Goal: Task Accomplishment & Management: Use online tool/utility

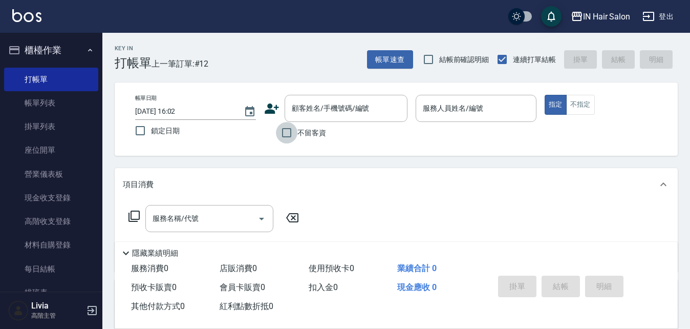
drag, startPoint x: 284, startPoint y: 133, endPoint x: 332, endPoint y: 131, distance: 48.2
click at [290, 134] on input "不留客資" at bounding box center [286, 132] width 21 height 21
checkbox input "true"
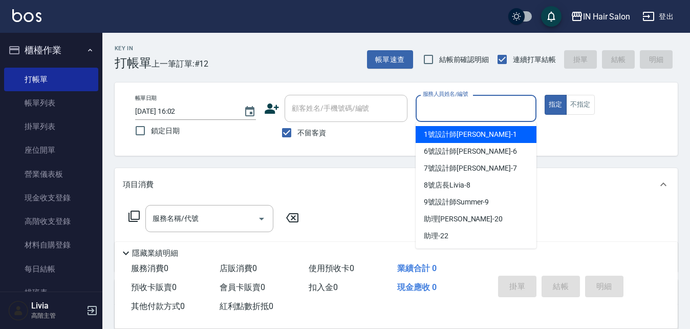
click at [484, 105] on input "服務人員姓名/編號" at bounding box center [476, 108] width 112 height 18
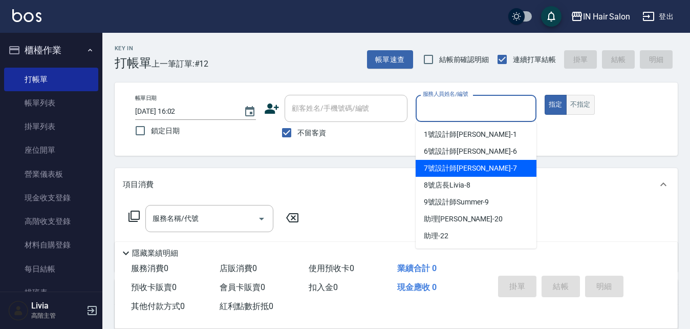
drag, startPoint x: 466, startPoint y: 166, endPoint x: 578, endPoint y: 104, distance: 128.3
click at [476, 161] on div "7號設計師Erica -7" at bounding box center [476, 168] width 121 height 17
type input "7號設計師Erica-7"
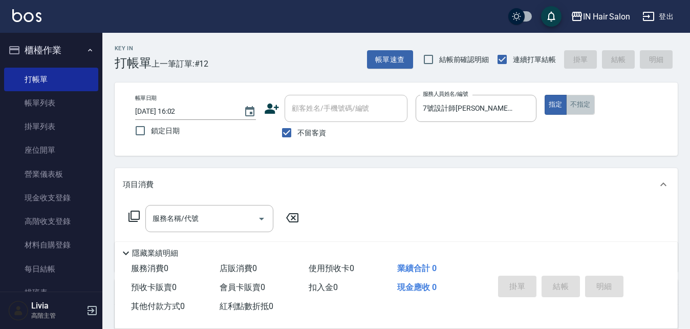
drag, startPoint x: 581, startPoint y: 100, endPoint x: 293, endPoint y: 189, distance: 302.0
click at [577, 101] on button "不指定" at bounding box center [580, 105] width 29 height 20
click at [132, 213] on icon at bounding box center [133, 215] width 11 height 11
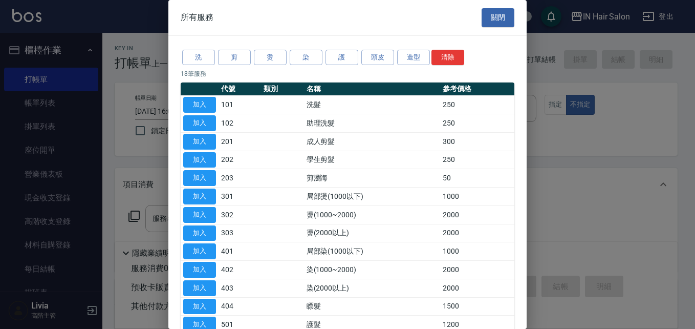
drag, startPoint x: 198, startPoint y: 104, endPoint x: 171, endPoint y: 156, distance: 57.9
click at [198, 107] on button "加入" at bounding box center [199, 105] width 33 height 16
type input "洗髮(101)"
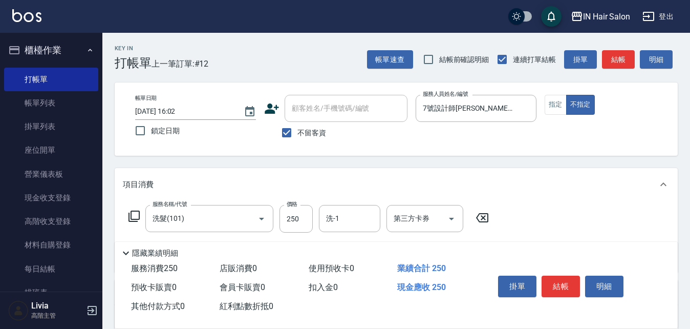
drag, startPoint x: 138, startPoint y: 214, endPoint x: 189, endPoint y: 201, distance: 52.9
click at [140, 214] on div "服務名稱/代號 洗髮(101) 服務名稱/代號 價格 250 價格 洗-1 洗-1 第三方卡券 第三方卡券" at bounding box center [309, 219] width 372 height 28
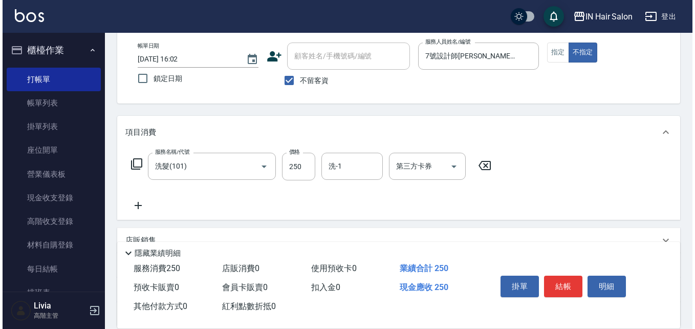
scroll to position [102, 0]
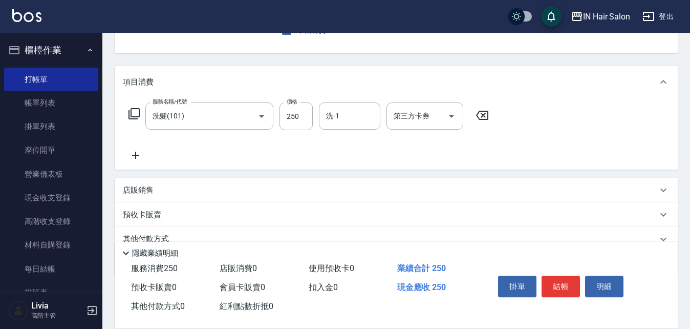
click at [133, 115] on icon at bounding box center [134, 113] width 12 height 12
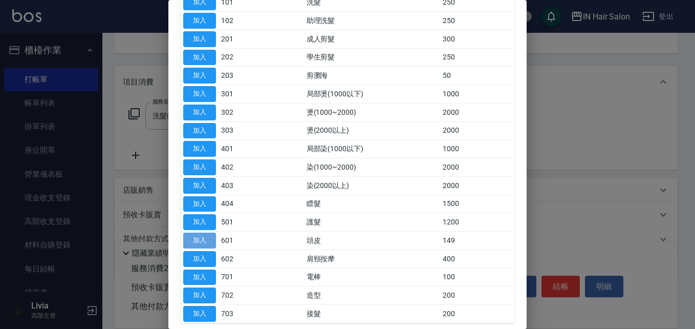
click at [209, 241] on button "加入" at bounding box center [199, 240] width 33 height 16
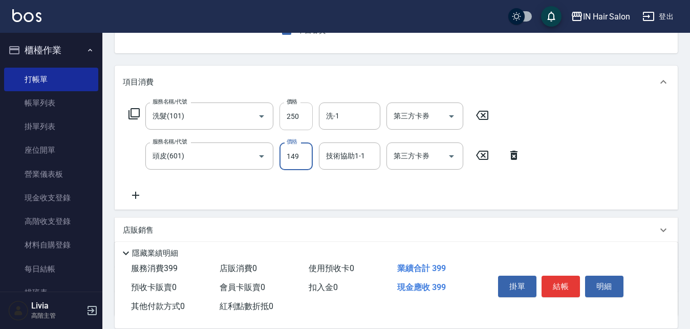
click at [302, 118] on input "250" at bounding box center [295, 116] width 33 height 28
type input "300"
drag, startPoint x: 260, startPoint y: 186, endPoint x: 268, endPoint y: 181, distance: 9.4
click at [264, 184] on div "服務名稱/代號 洗髮(101) 服務名稱/代號 價格 300 價格 洗-1 洗-1 第三方卡券 第三方卡券 服務名稱/代號 頭皮(601) 服務名稱/代號 價…" at bounding box center [325, 151] width 404 height 99
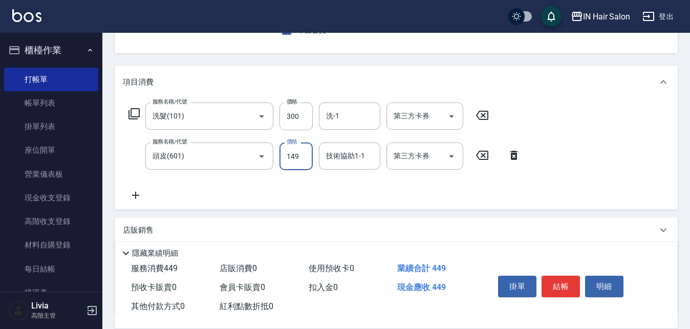
click at [303, 155] on input "149" at bounding box center [295, 156] width 33 height 28
type input "150"
click at [267, 188] on div "服務名稱/代號 洗髮(101) 服務名稱/代號 價格 300 價格 洗-1 洗-1 第三方卡券 第三方卡券 服務名稱/代號 頭皮(601) 服務名稱/代號 價…" at bounding box center [325, 151] width 404 height 99
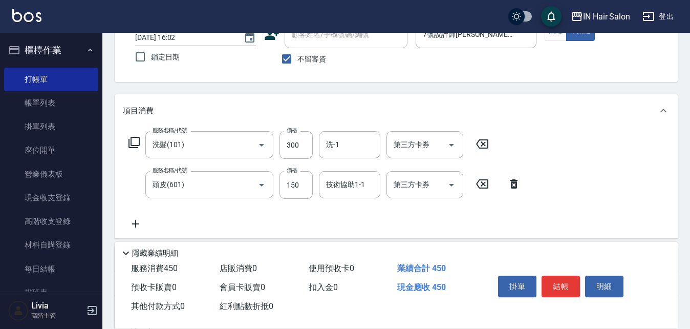
scroll to position [0, 0]
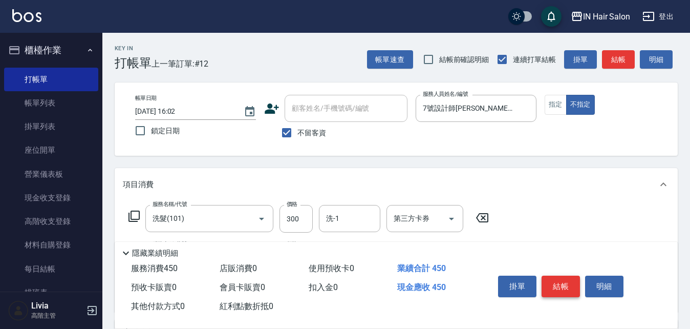
click at [563, 282] on button "結帳" at bounding box center [561, 285] width 38 height 21
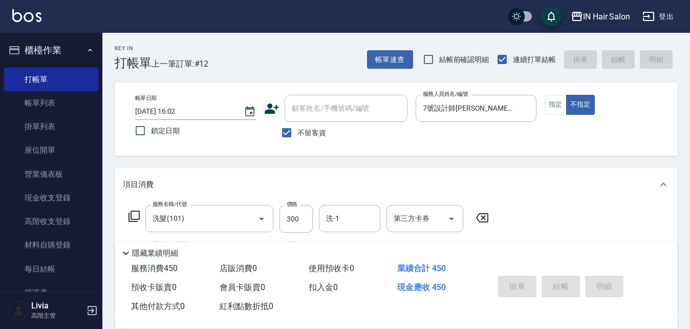
type input "2025/09/21 18:59"
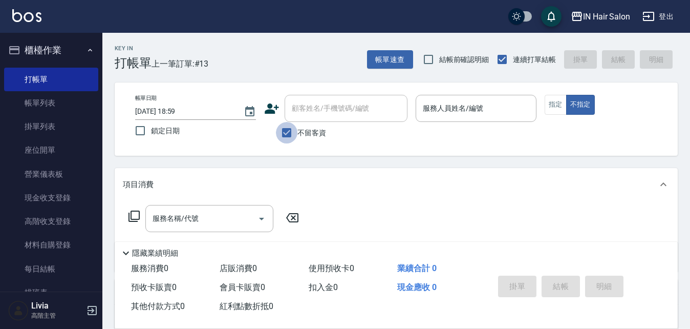
click at [287, 136] on input "不留客資" at bounding box center [286, 132] width 21 height 21
checkbox input "false"
click at [300, 109] on input "顧客姓名/手機號碼/編號" at bounding box center [338, 108] width 98 height 18
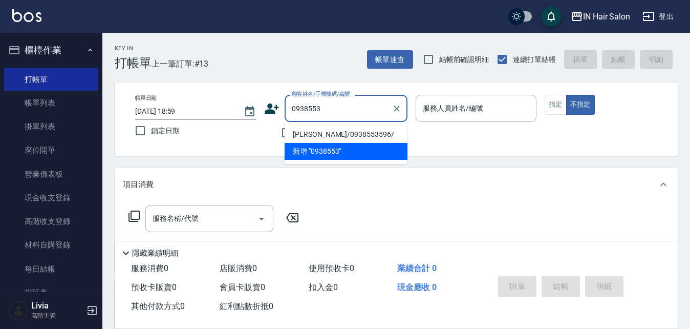
click at [322, 138] on li "亦晟/0938553596/" at bounding box center [346, 134] width 123 height 17
type input "亦晟/0938553596/"
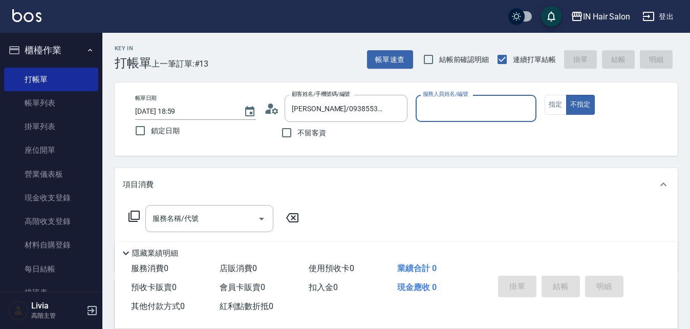
type input "6號設計師Molly-6"
click at [551, 103] on button "指定" at bounding box center [556, 105] width 22 height 20
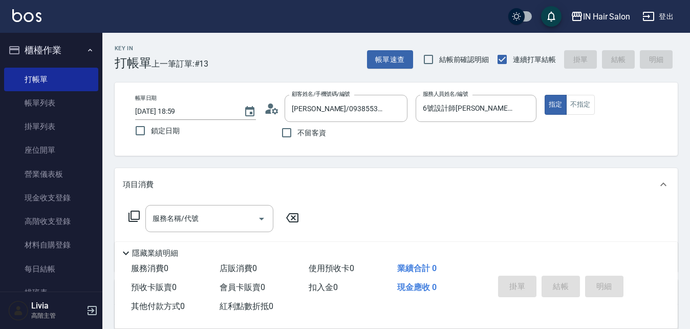
click at [132, 214] on icon at bounding box center [133, 215] width 11 height 11
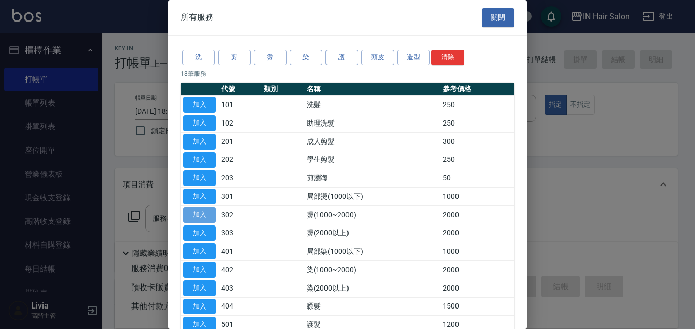
click at [199, 214] on button "加入" at bounding box center [199, 215] width 33 height 16
type input "燙(1000~2000)(302)"
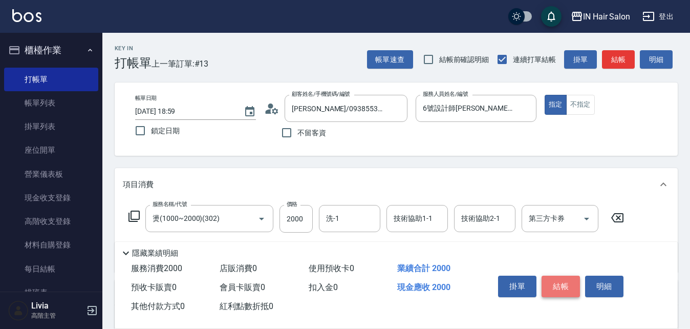
click at [558, 280] on button "結帳" at bounding box center [561, 285] width 38 height 21
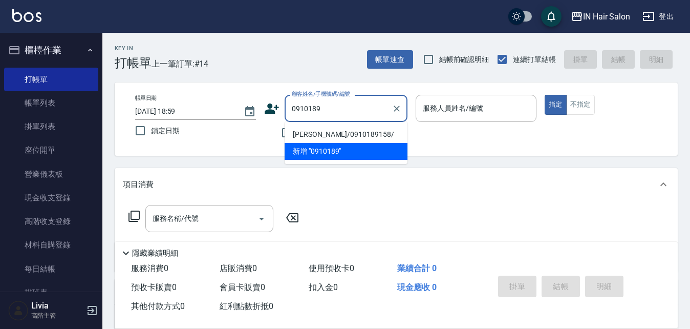
click at [326, 134] on li "呂筱薇/0910189158/" at bounding box center [346, 134] width 123 height 17
type input "呂筱薇/0910189158/"
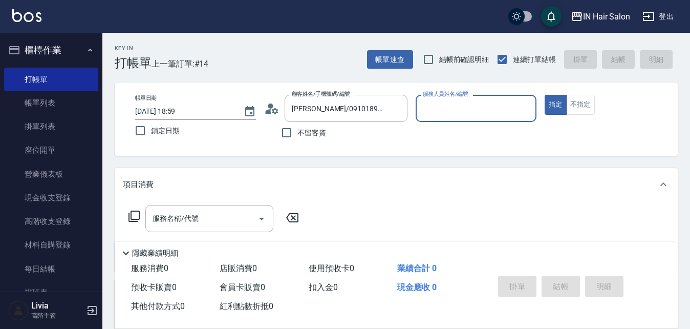
type input "6號設計師Molly-6"
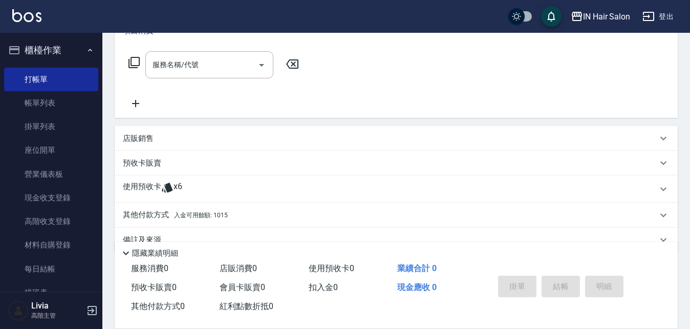
click at [133, 60] on icon at bounding box center [134, 62] width 12 height 12
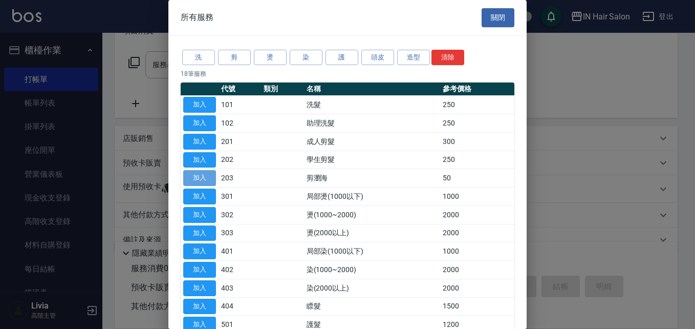
click at [196, 175] on button "加入" at bounding box center [199, 178] width 33 height 16
type input "剪瀏海(203)"
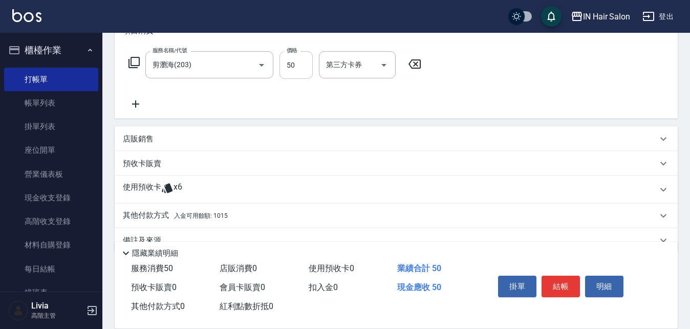
click at [297, 68] on input "50" at bounding box center [295, 65] width 33 height 28
type input "100"
click at [246, 103] on div "服務名稱/代號 剪瀏海(203) 服務名稱/代號 價格 100 價格 第三方卡券 第三方卡券" at bounding box center [275, 80] width 305 height 59
click at [143, 188] on p "使用預收卡" at bounding box center [142, 189] width 38 height 15
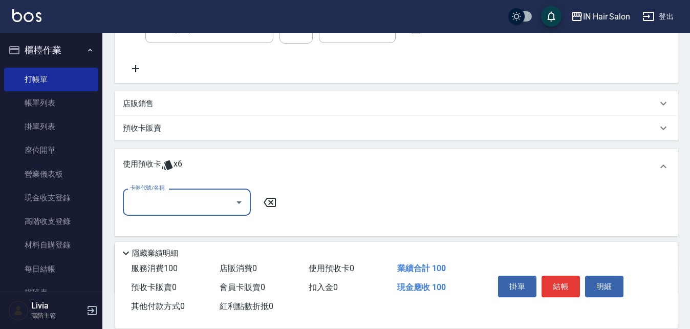
scroll to position [252, 0]
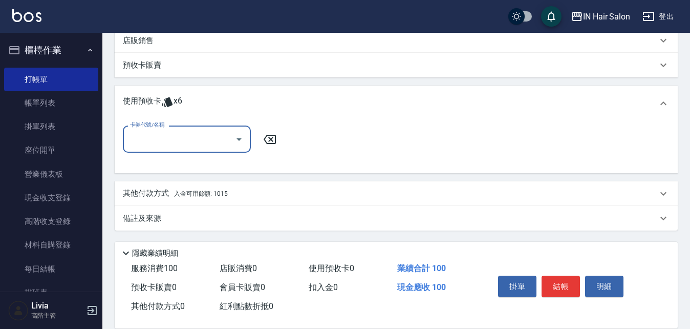
click at [193, 138] on input "卡券代號/名稱" at bounding box center [178, 139] width 103 height 18
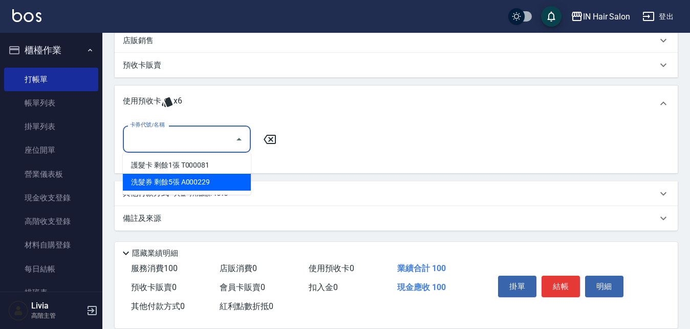
click at [186, 181] on div "洗髮券 剩餘5張 A000229" at bounding box center [187, 182] width 128 height 17
type input "洗髮券 A000229"
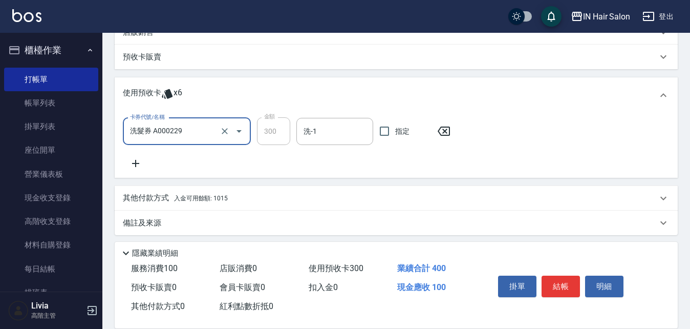
scroll to position [265, 0]
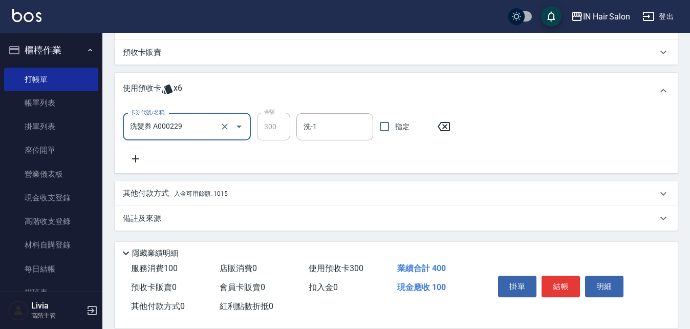
click at [157, 192] on p "其他付款方式 入金可用餘額: 1015" at bounding box center [175, 193] width 105 height 11
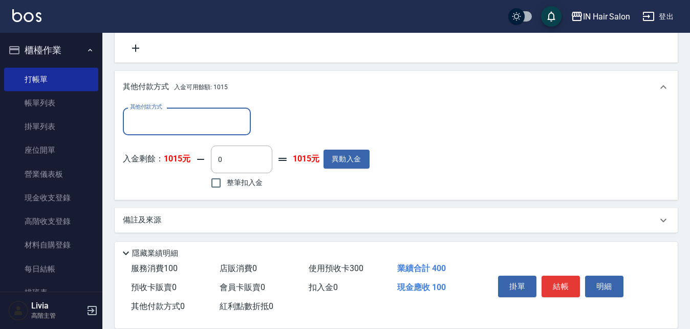
scroll to position [377, 0]
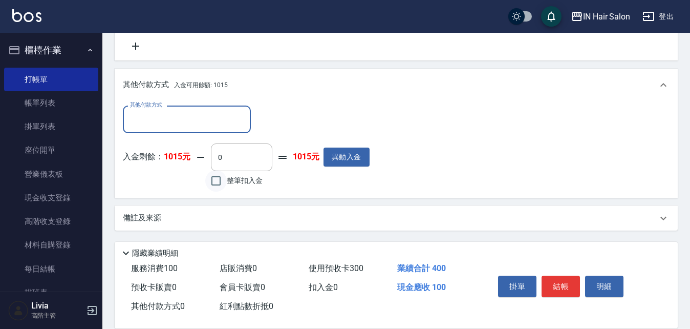
click at [214, 183] on input "整筆扣入金" at bounding box center [215, 180] width 21 height 21
checkbox input "true"
type input "100"
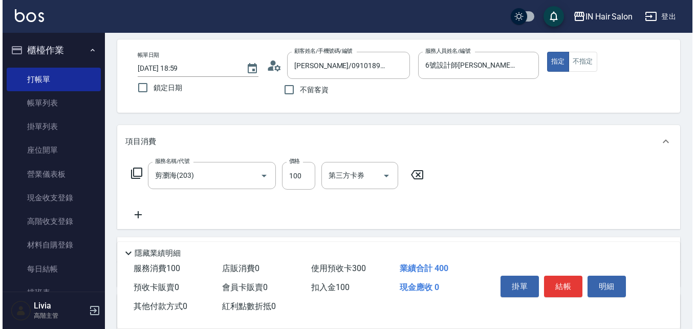
scroll to position [19, 0]
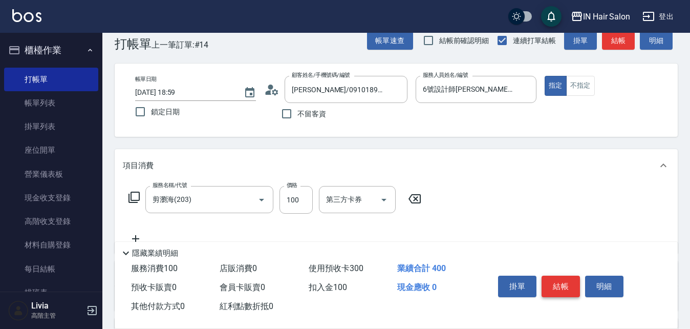
click at [558, 283] on button "結帳" at bounding box center [561, 285] width 38 height 21
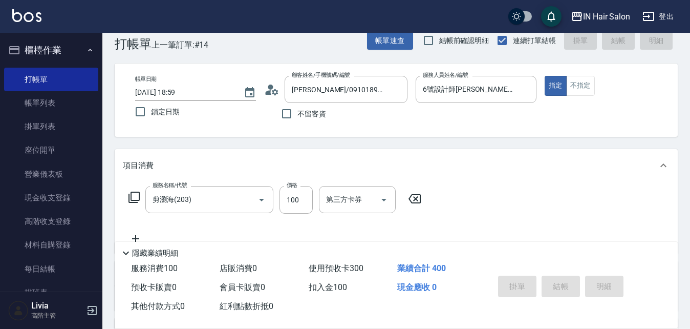
type input "2025/09/21 19:00"
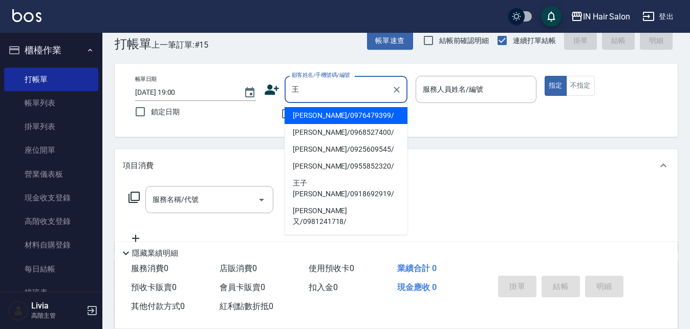
click at [314, 182] on li "王子殷/0918692919/" at bounding box center [346, 189] width 123 height 28
type input "王子殷/0918692919/"
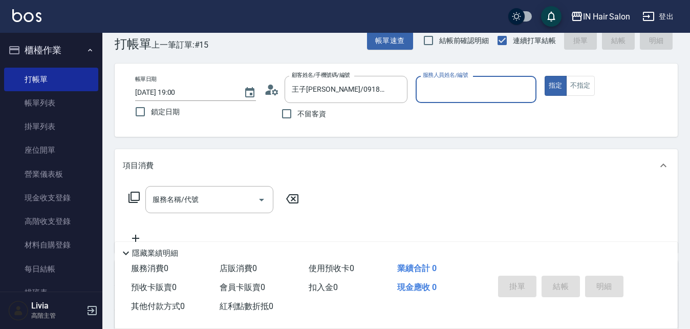
type input "8號店長Livia-8"
click at [137, 196] on icon at bounding box center [134, 197] width 12 height 12
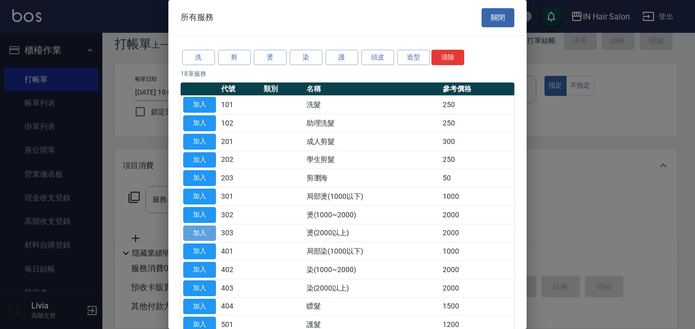
click at [201, 230] on button "加入" at bounding box center [199, 233] width 33 height 16
type input "燙(2000以上)(303)"
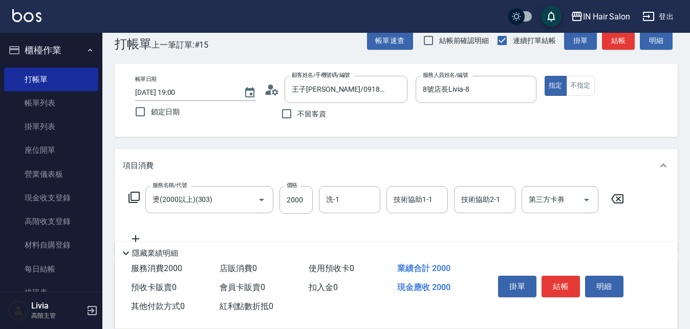
click at [133, 199] on icon at bounding box center [134, 197] width 12 height 12
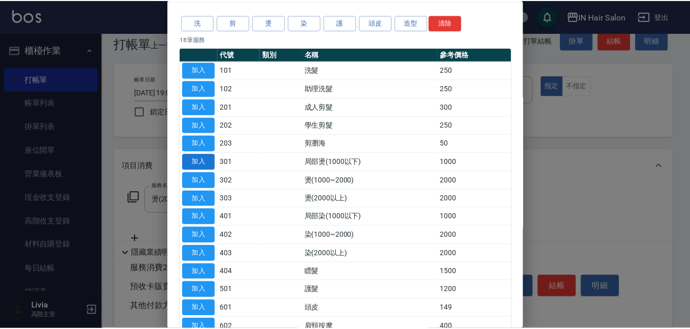
scroll to position [51, 0]
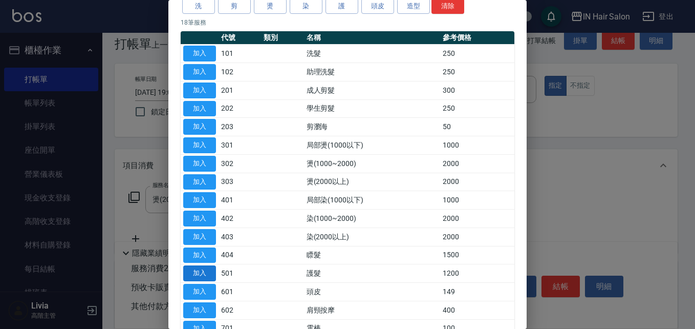
click at [207, 270] on button "加入" at bounding box center [199, 273] width 33 height 16
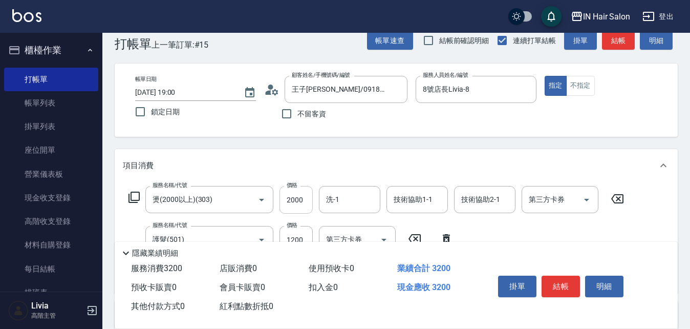
scroll to position [70, 0]
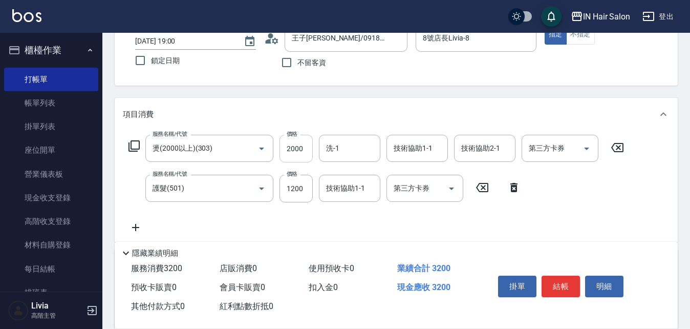
click at [306, 155] on input "2000" at bounding box center [295, 149] width 33 height 28
type input "2800"
click at [267, 211] on div "服務名稱/代號 燙(2000以上)(303) 服務名稱/代號 價格 2800 價格 洗-1 洗-1 技術協助1-1 技術協助1-1 技術協助2-1 技術協助2…" at bounding box center [376, 184] width 507 height 99
click at [304, 189] on input "1200" at bounding box center [295, 189] width 33 height 28
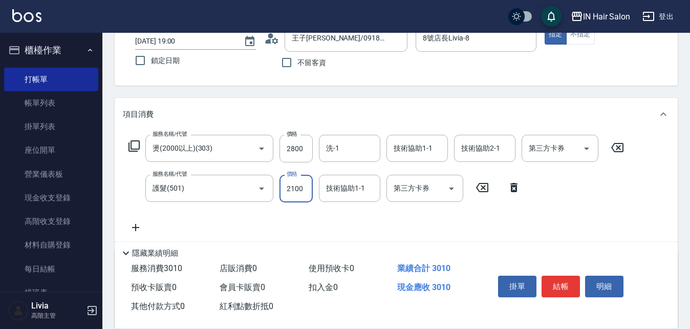
type input "2100"
click at [258, 217] on div "服務名稱/代號 燙(2000以上)(303) 服務名稱/代號 價格 2800 價格 洗-1 洗-1 技術協助1-1 技術協助1-1 技術協助2-1 技術協助2…" at bounding box center [376, 184] width 507 height 99
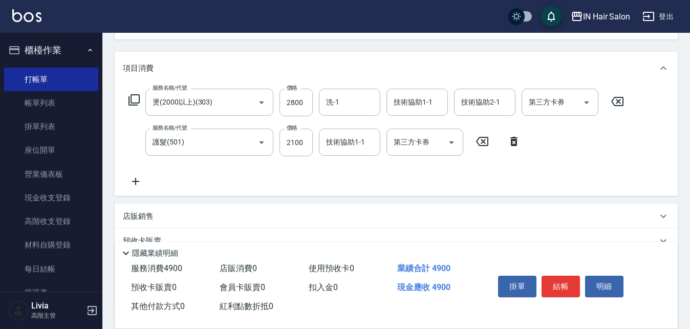
scroll to position [212, 0]
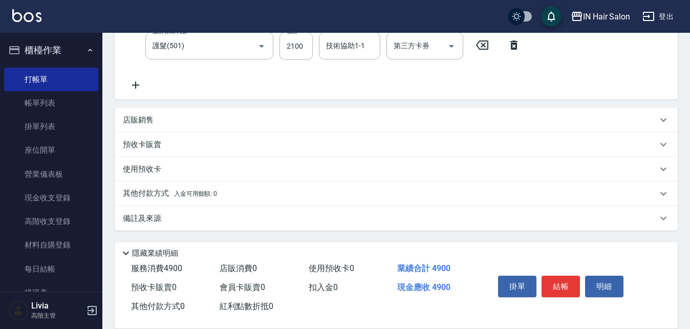
click at [134, 193] on p "其他付款方式 入金可用餘額: 0" at bounding box center [170, 193] width 94 height 11
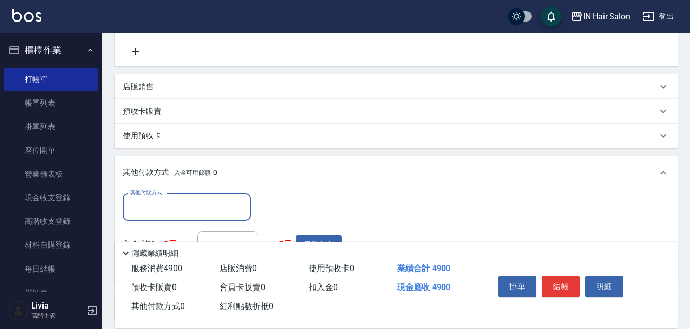
scroll to position [315, 0]
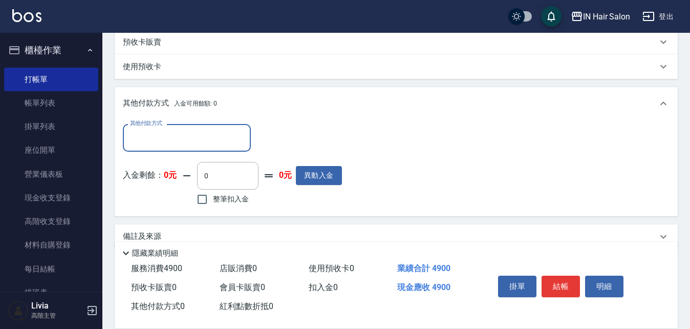
click at [179, 134] on input "其他付款方式" at bounding box center [186, 137] width 119 height 18
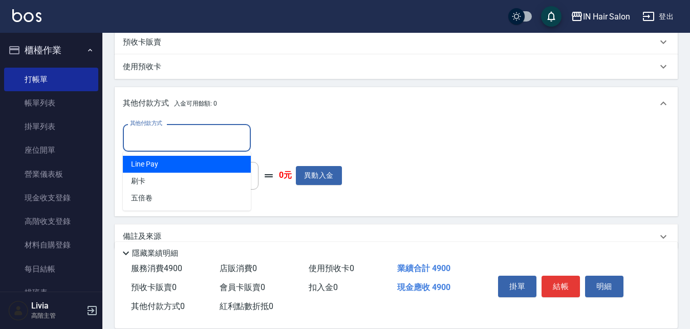
click at [157, 163] on span "Line Pay" at bounding box center [187, 164] width 128 height 17
type input "Line Pay"
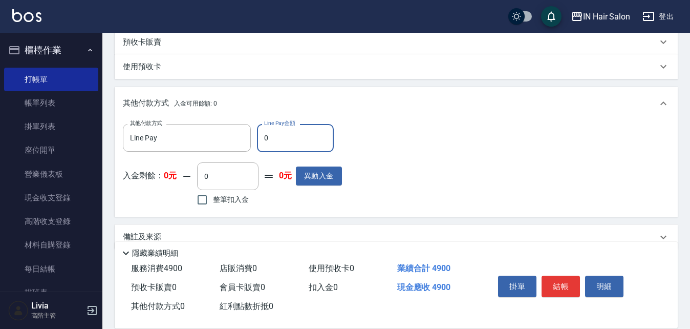
drag, startPoint x: 261, startPoint y: 136, endPoint x: 286, endPoint y: 139, distance: 25.3
click at [279, 139] on input "0" at bounding box center [295, 138] width 77 height 28
type input "4900"
drag, startPoint x: 464, startPoint y: 180, endPoint x: 467, endPoint y: 173, distance: 7.8
click at [464, 180] on div "其他付款方式 Line Pay 其他付款方式 Line Pay金額 4900 Line Pay金額 入金剩餘： 0元 0 ​ 整筆扣入金 0元 異動入金" at bounding box center [396, 166] width 547 height 84
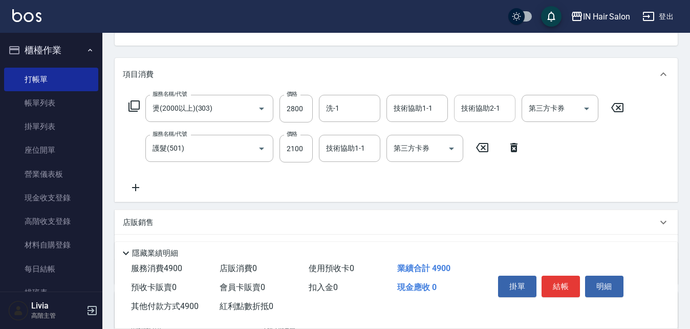
scroll to position [0, 0]
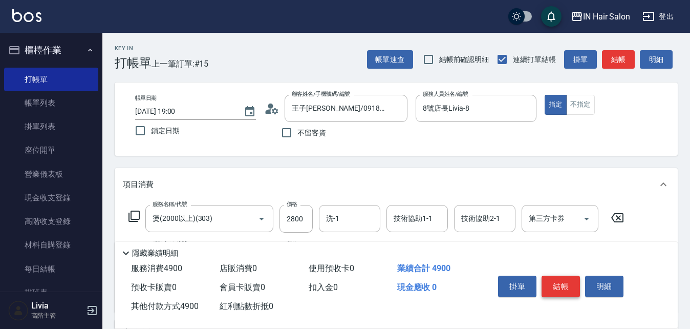
click at [561, 276] on button "結帳" at bounding box center [561, 285] width 38 height 21
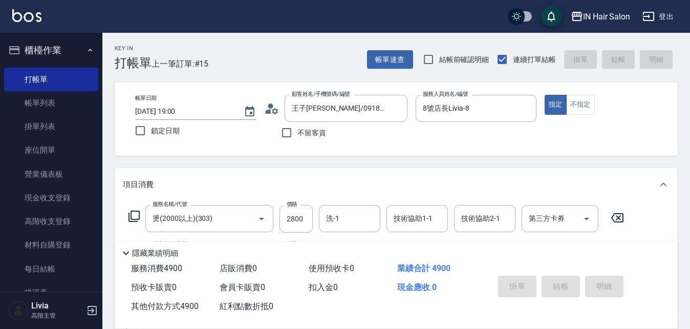
type input "2025/09/21 19:01"
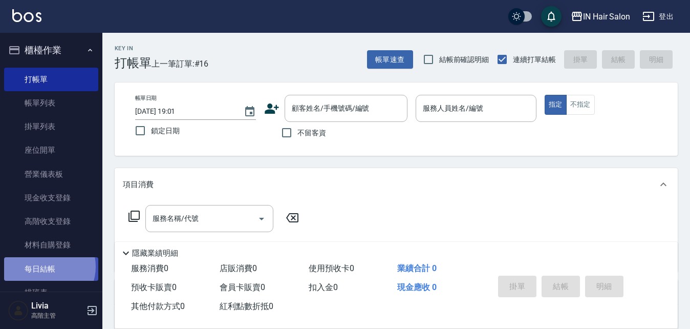
click at [47, 266] on link "每日結帳" at bounding box center [51, 269] width 94 height 24
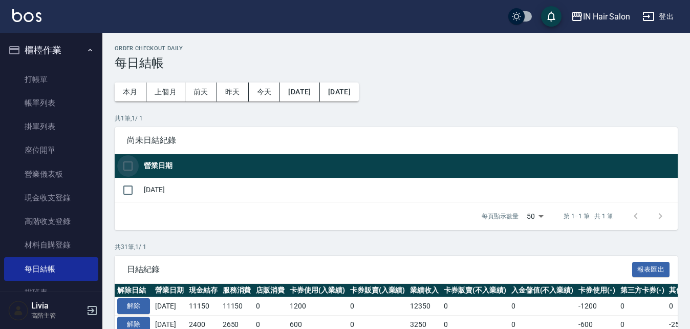
click at [130, 163] on input "checkbox" at bounding box center [127, 165] width 21 height 21
checkbox input "true"
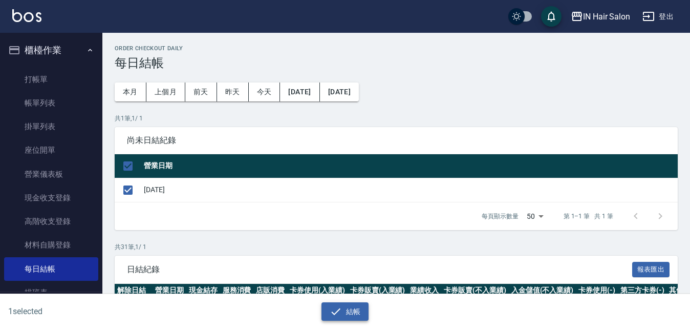
click at [352, 311] on button "結帳" at bounding box center [345, 311] width 48 height 19
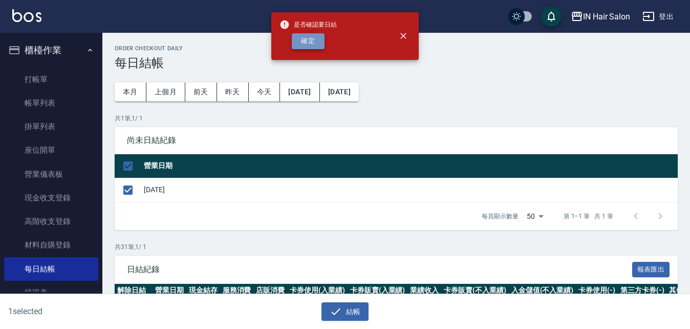
click at [309, 41] on button "確定" at bounding box center [308, 41] width 33 height 16
checkbox input "false"
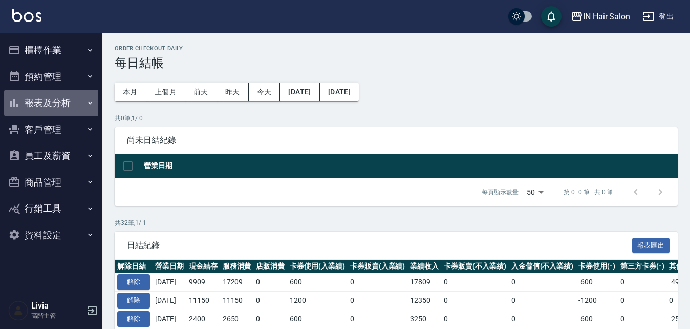
click at [38, 105] on button "報表及分析" at bounding box center [51, 103] width 94 height 27
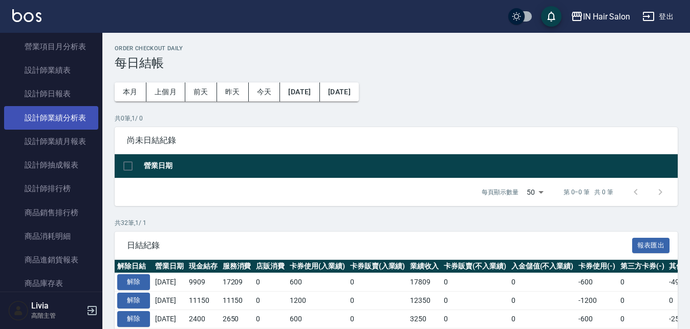
scroll to position [410, 0]
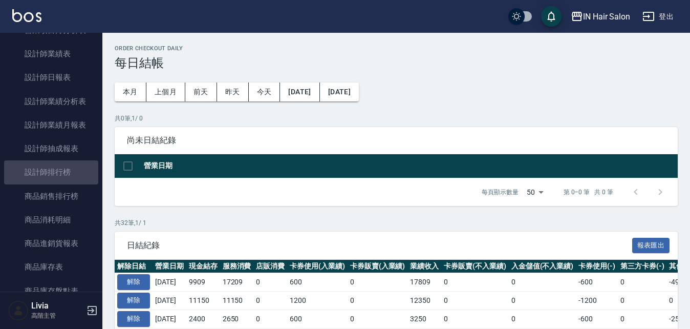
drag, startPoint x: 62, startPoint y: 168, endPoint x: 97, endPoint y: 172, distance: 34.5
click at [64, 168] on link "設計師排行榜" at bounding box center [51, 172] width 94 height 24
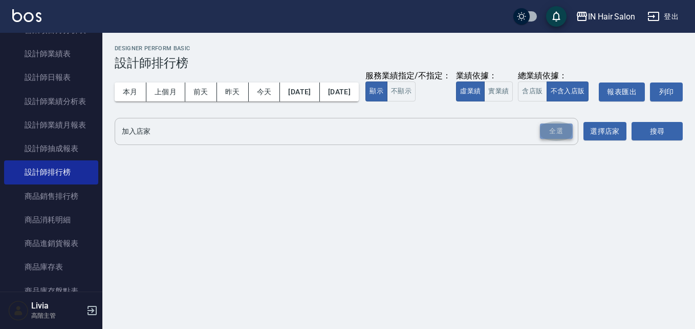
drag, startPoint x: 555, startPoint y: 152, endPoint x: 347, endPoint y: 123, distance: 209.8
click at [550, 139] on div "全選" at bounding box center [556, 131] width 33 height 16
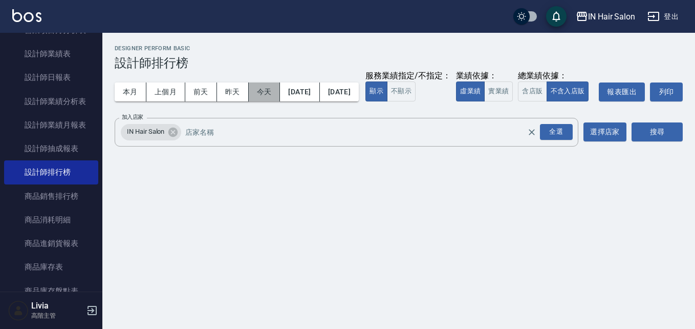
click at [255, 91] on button "今天" at bounding box center [265, 91] width 32 height 19
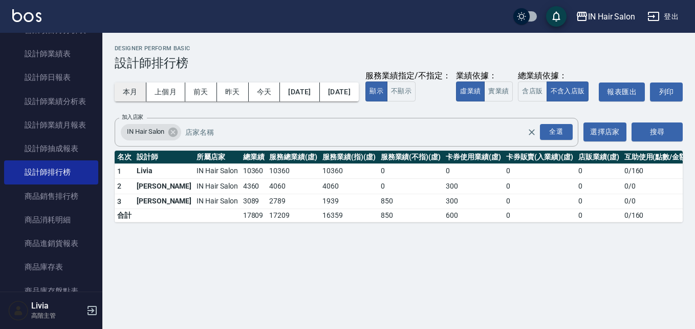
click at [133, 89] on button "本月" at bounding box center [131, 91] width 32 height 19
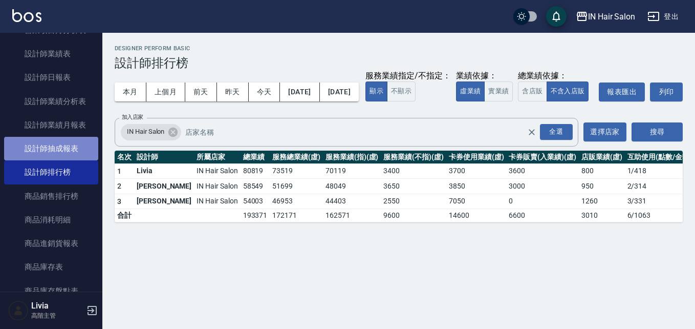
click at [75, 146] on link "設計師抽成報表" at bounding box center [51, 149] width 94 height 24
